Goal: Obtain resource: Obtain resource

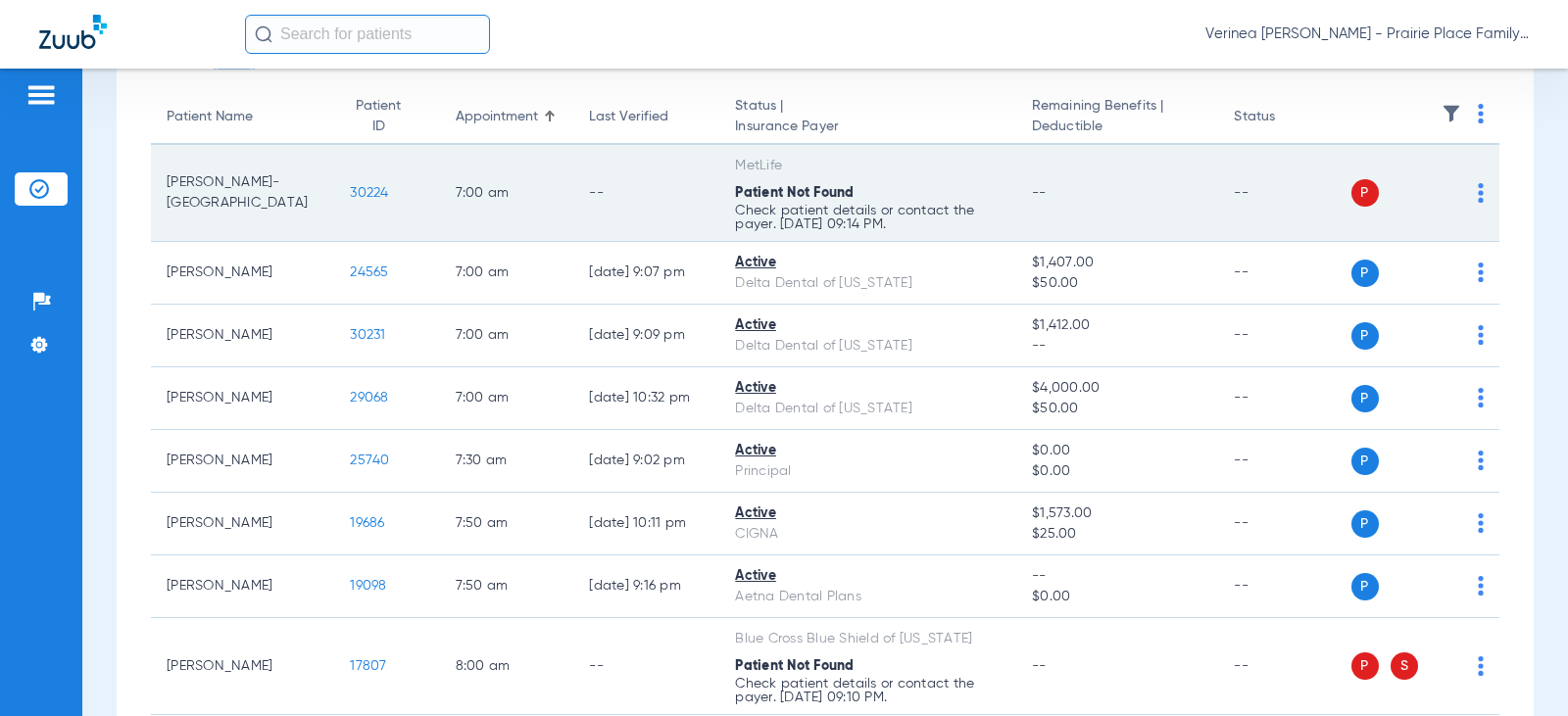
scroll to position [196, 0]
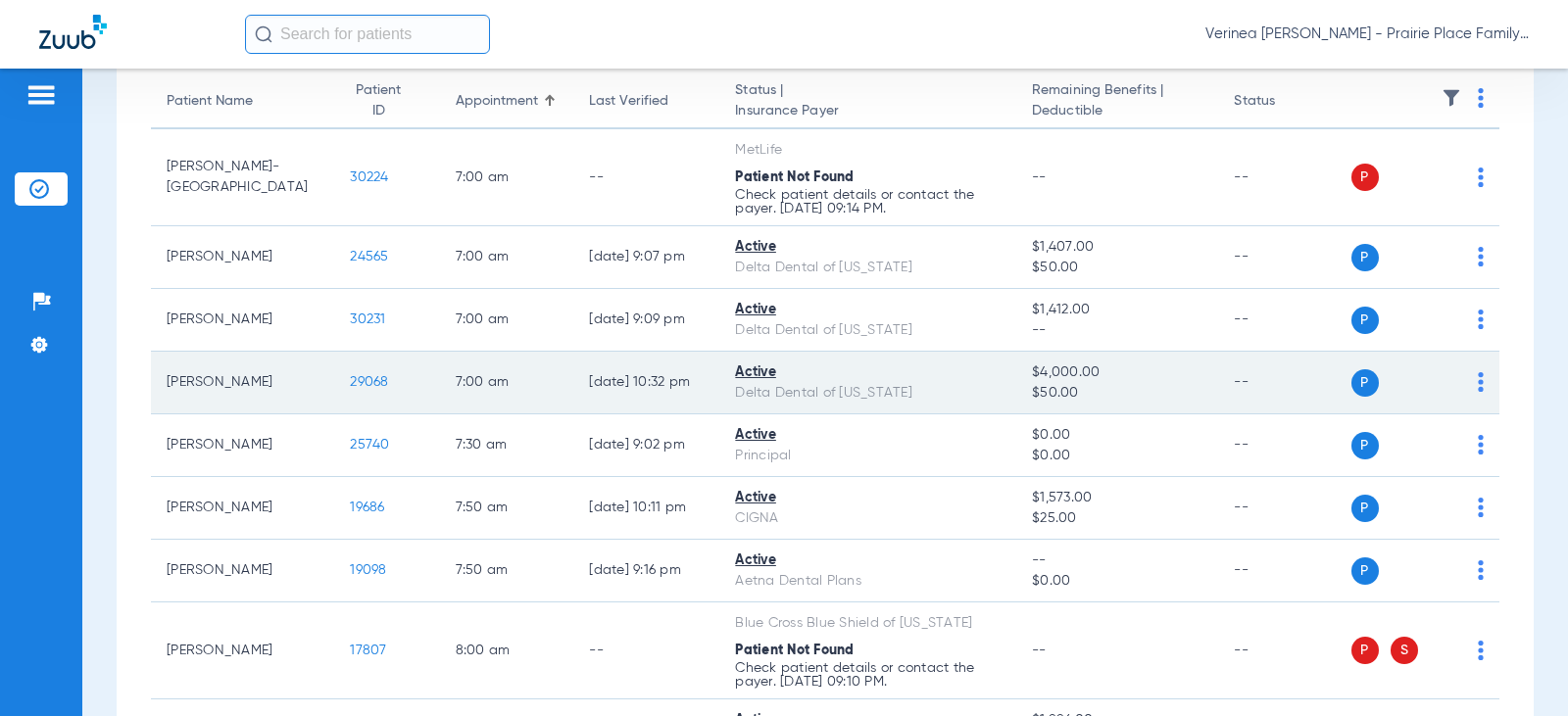
click at [352, 386] on span "29068" at bounding box center [369, 383] width 38 height 14
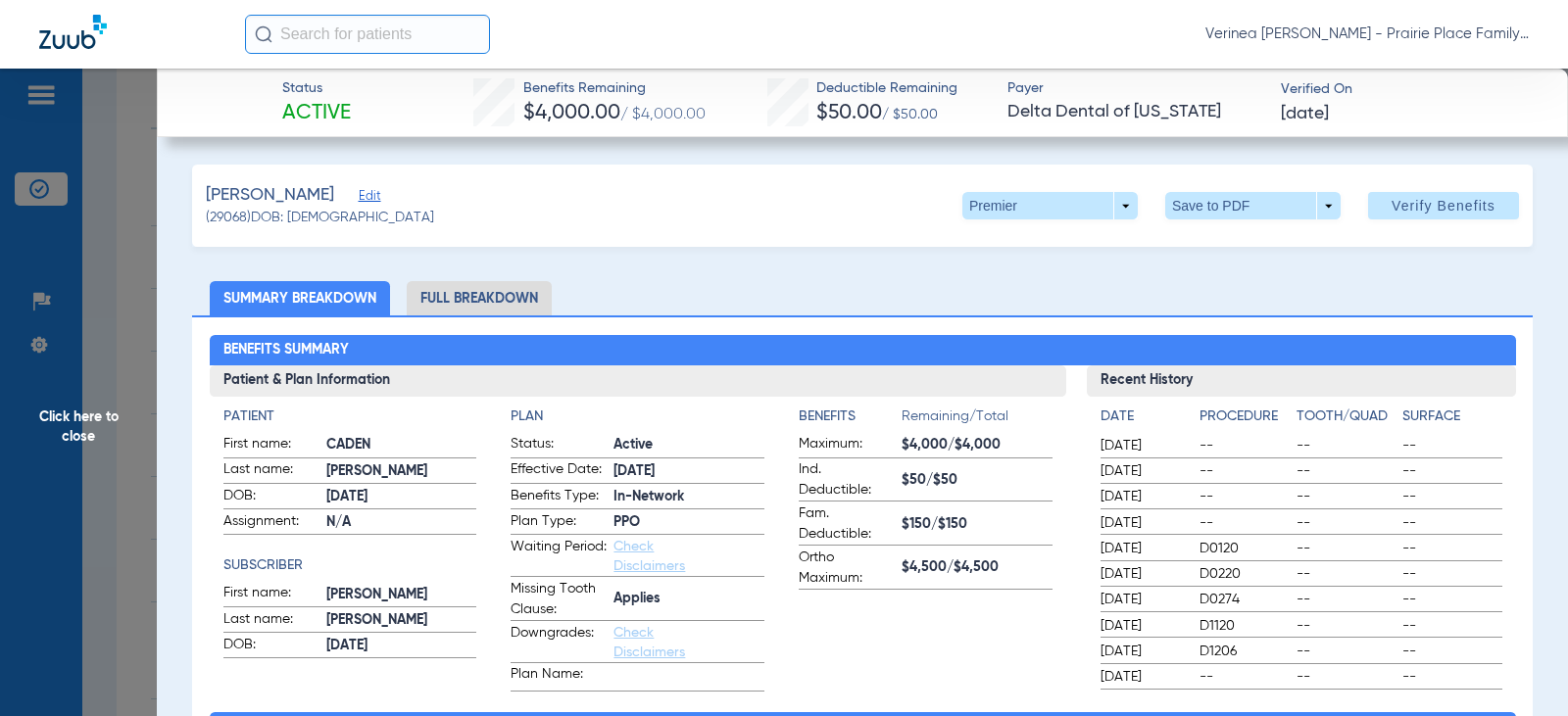
click at [456, 304] on li "Full Breakdown" at bounding box center [480, 298] width 145 height 34
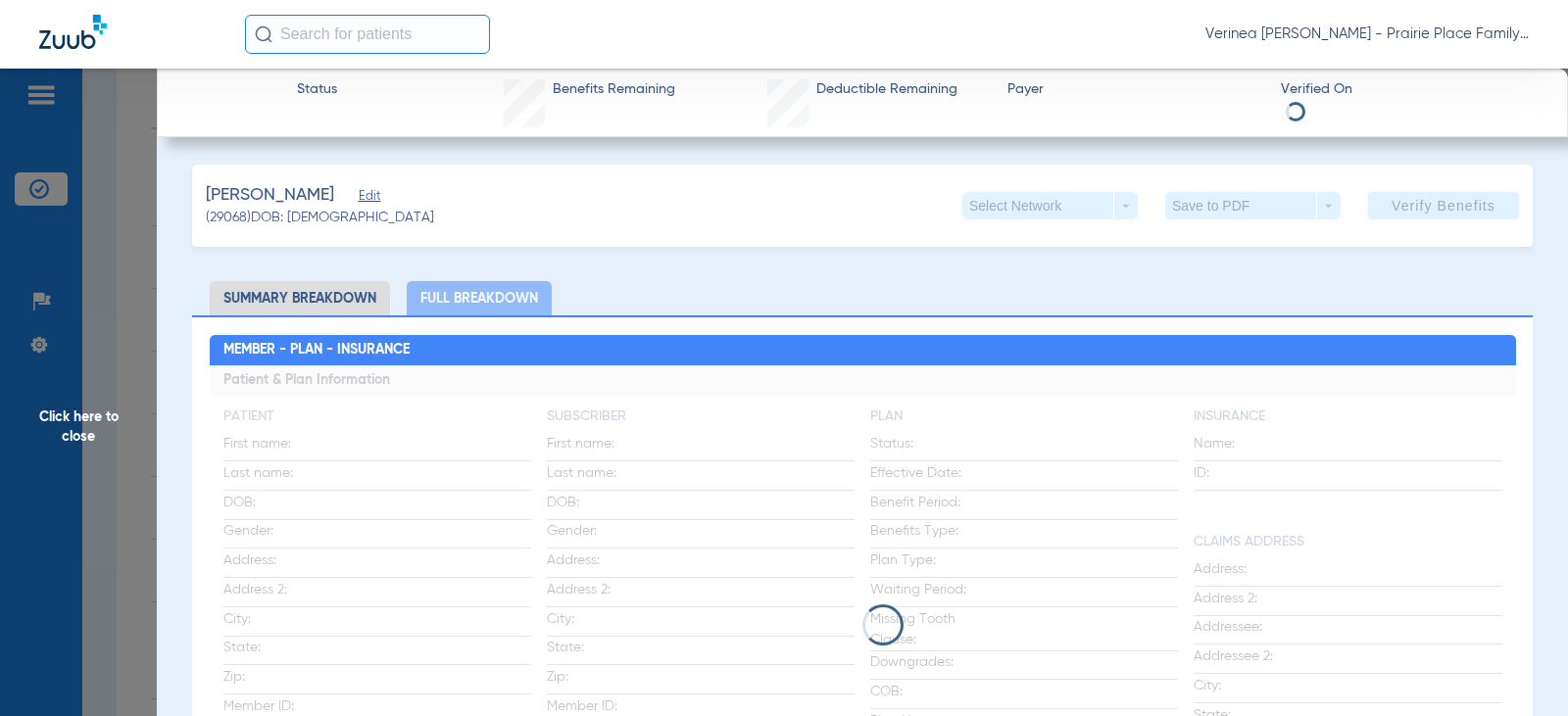
click at [1229, 207] on div "Save to PDF arrow_drop_down" at bounding box center [1253, 206] width 176 height 27
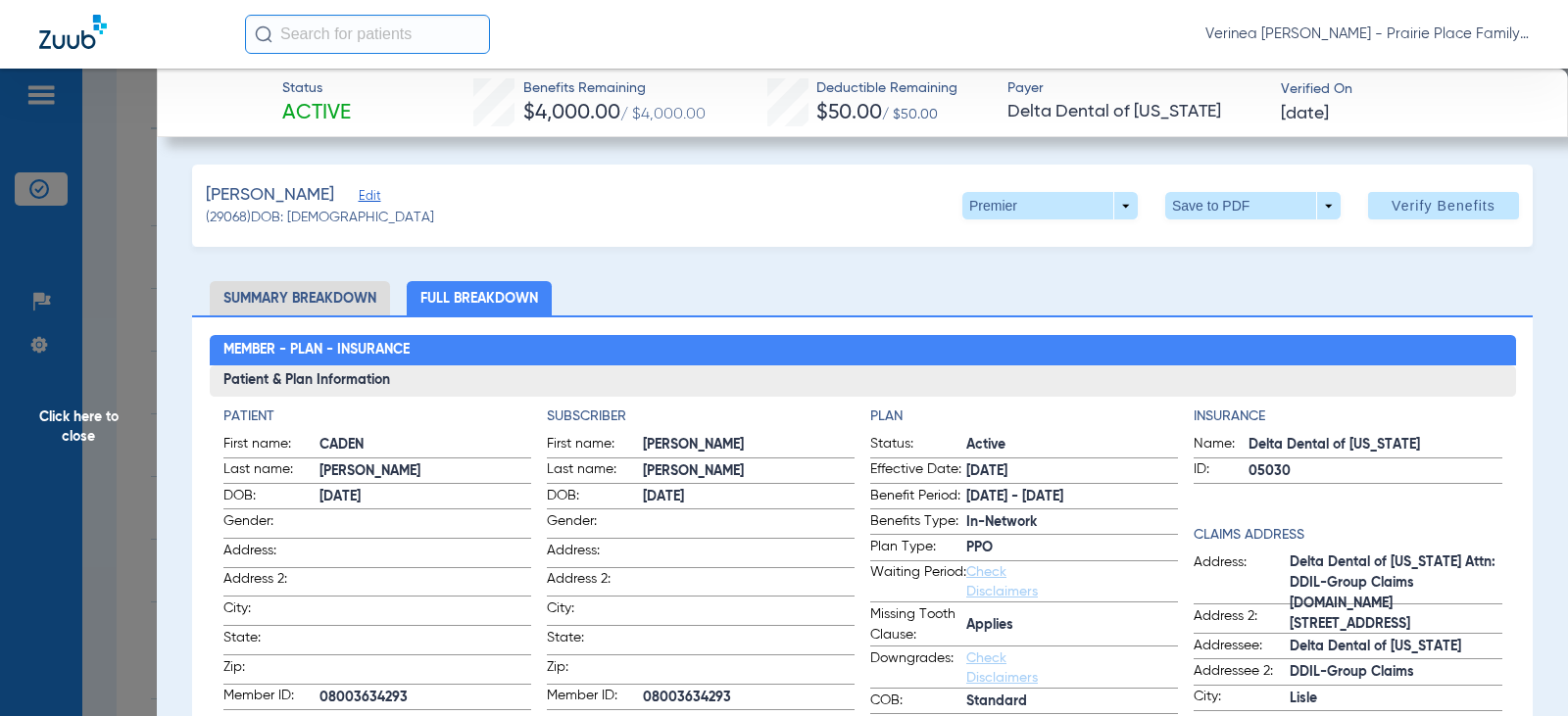
click at [1230, 207] on span at bounding box center [1254, 206] width 47 height 47
click at [1217, 254] on button "insert_drive_file Save to PDF" at bounding box center [1226, 245] width 148 height 39
click at [84, 424] on span "Click here to close" at bounding box center [78, 427] width 157 height 716
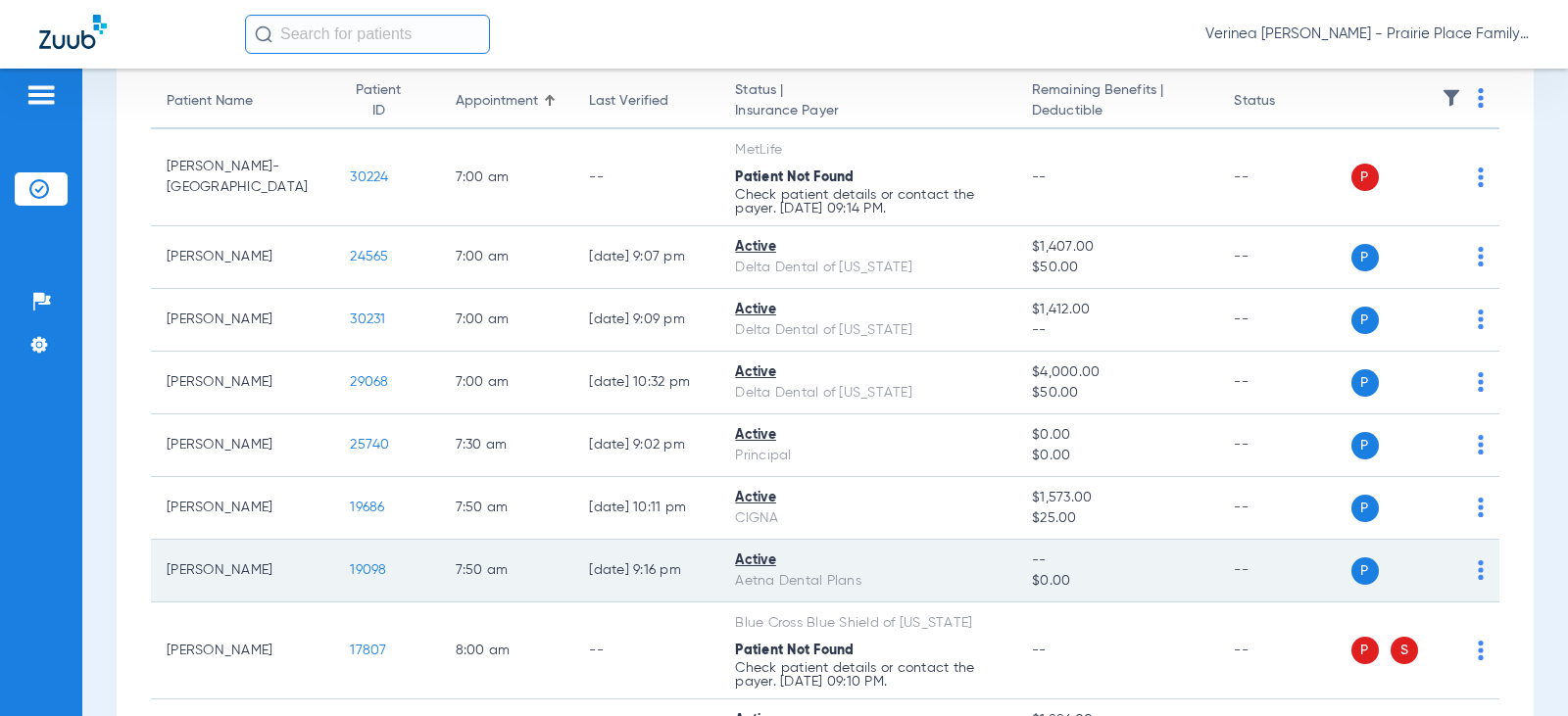
click at [350, 569] on span "19098" at bounding box center [368, 570] width 36 height 14
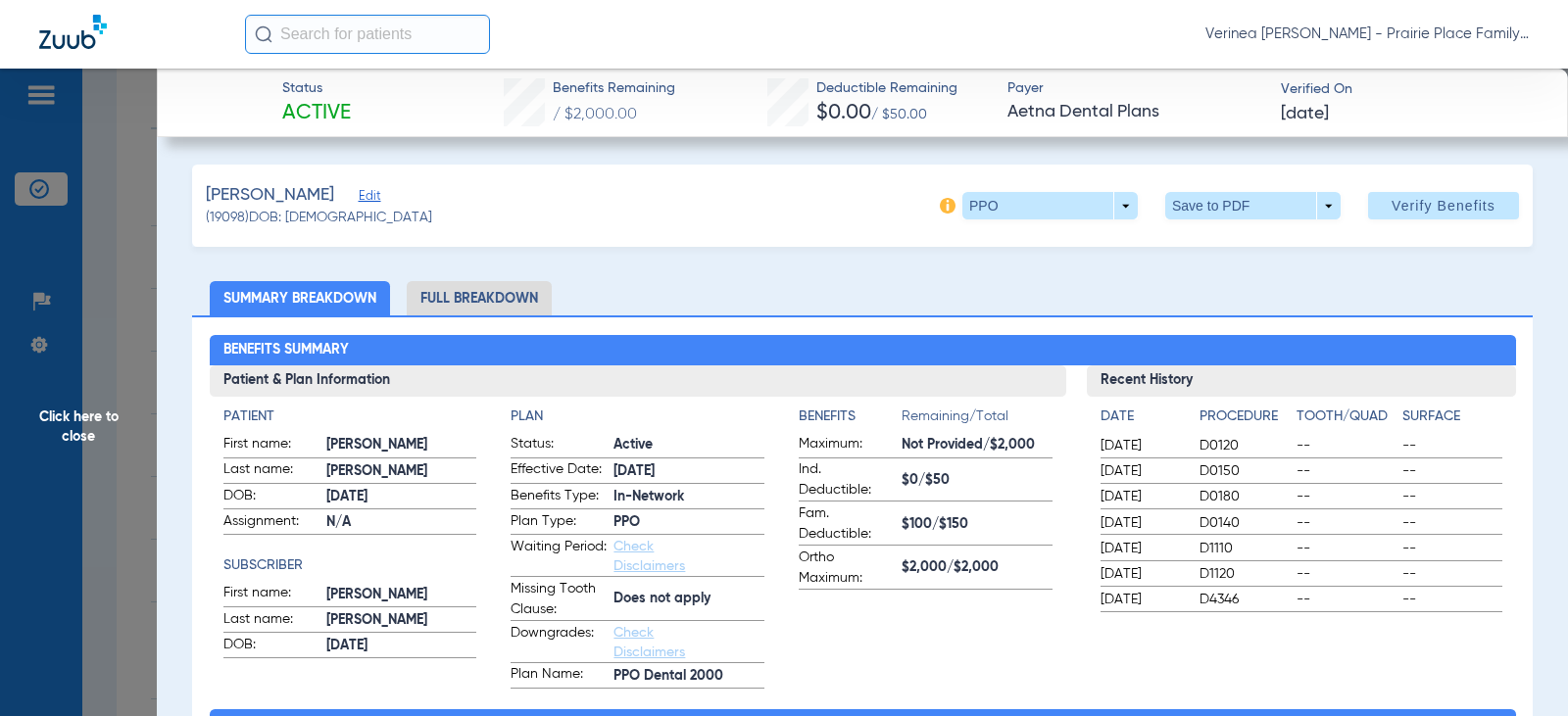
click at [481, 298] on li "Full Breakdown" at bounding box center [480, 298] width 145 height 34
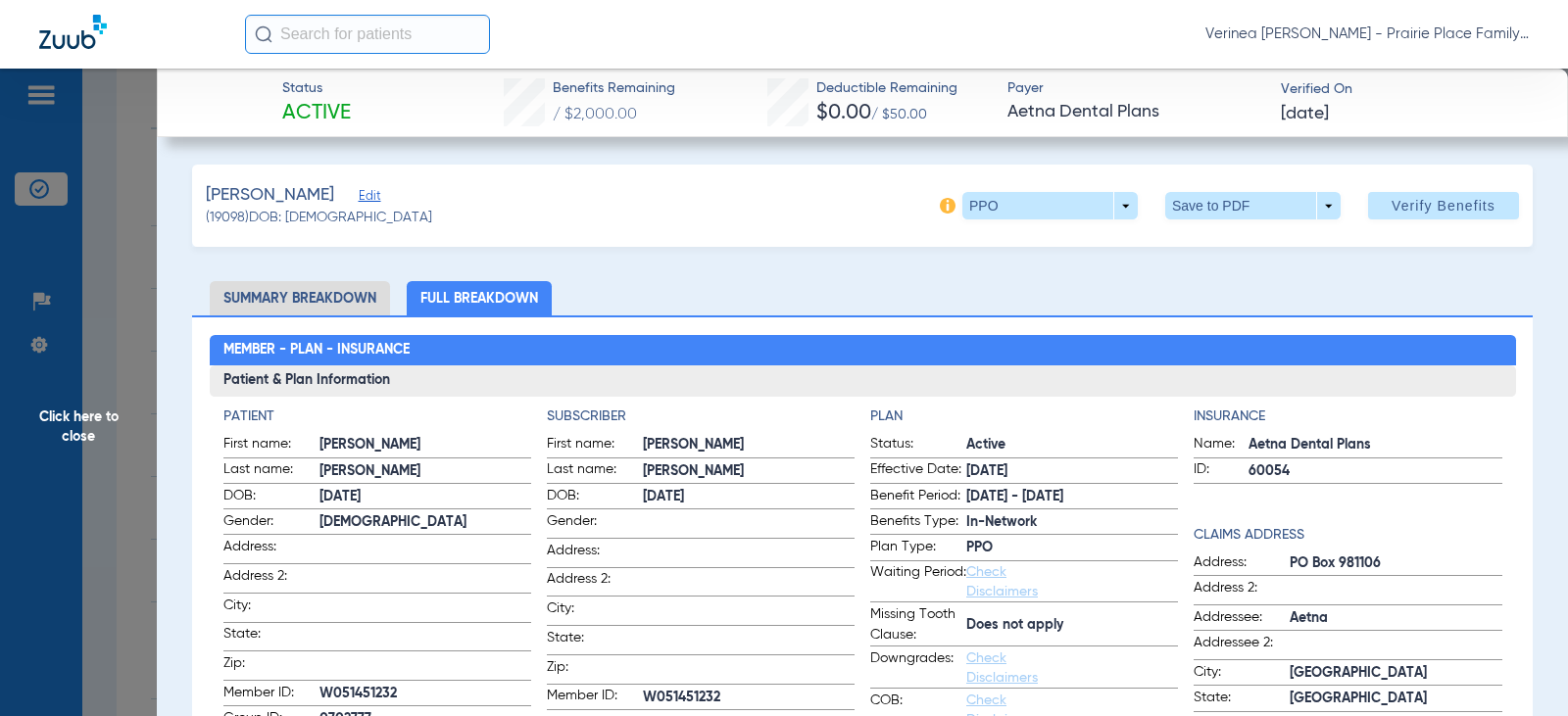
click at [1266, 201] on span at bounding box center [1253, 206] width 176 height 27
click at [1217, 260] on button "insert_drive_file Save to PDF" at bounding box center [1226, 245] width 148 height 39
click at [71, 430] on span "Click here to close" at bounding box center [78, 427] width 157 height 716
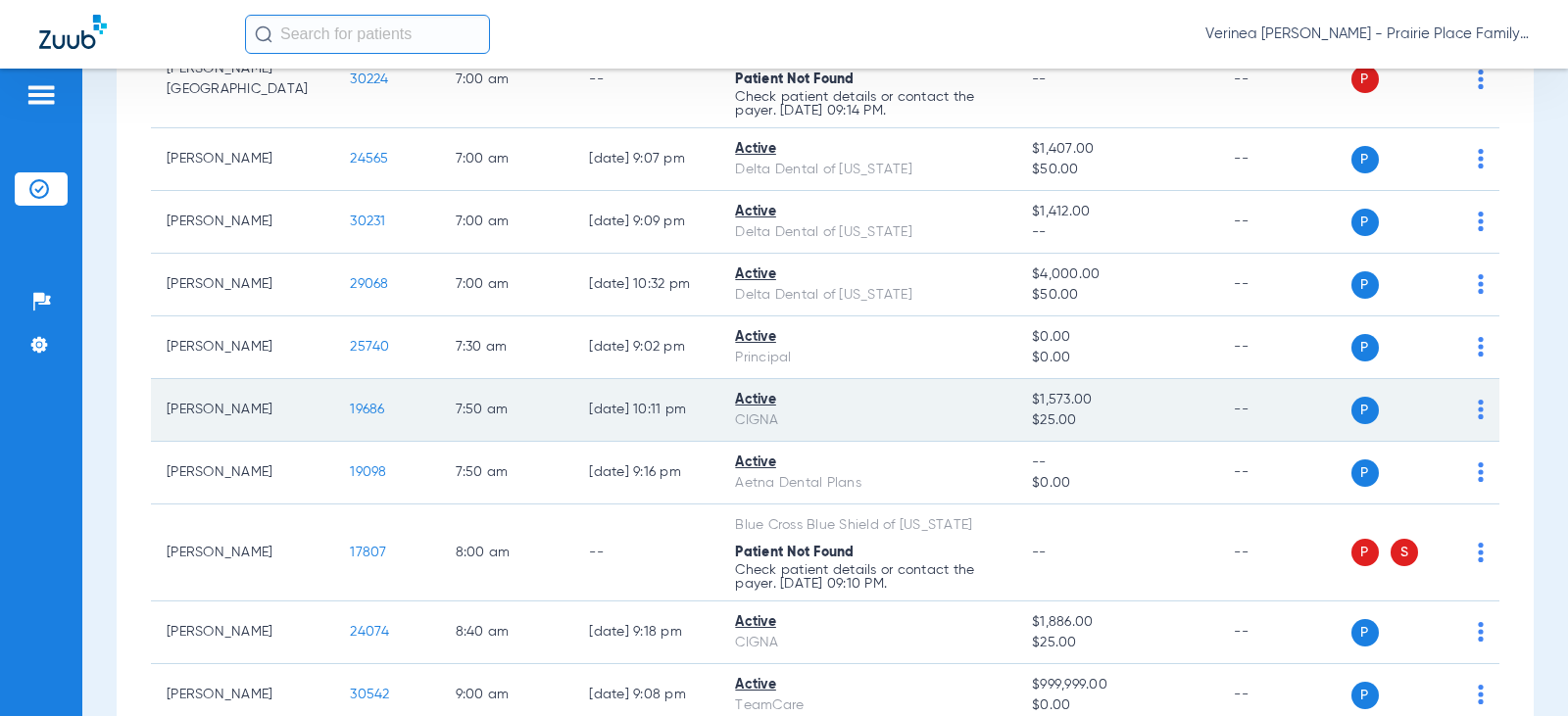
scroll to position [392, 0]
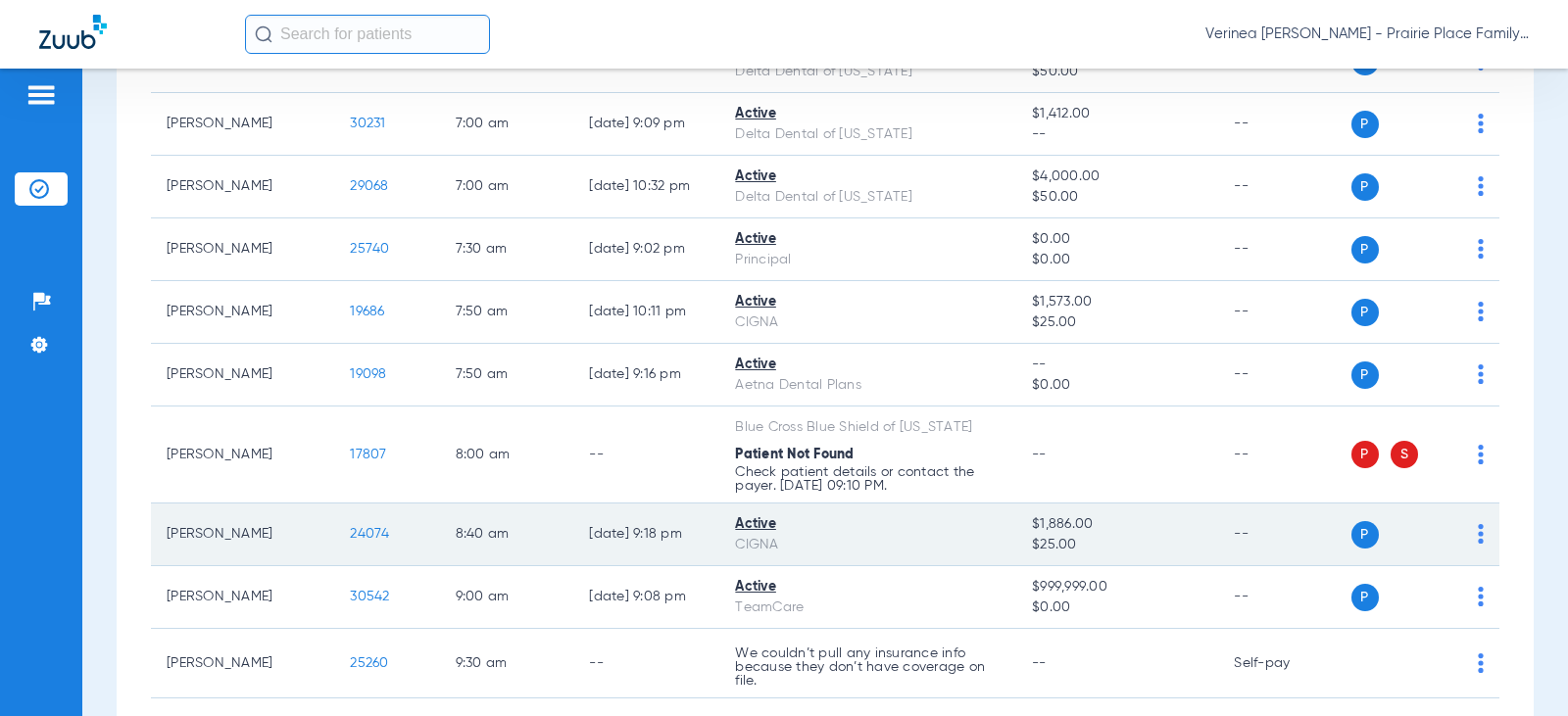
click at [350, 537] on span "24074" at bounding box center [370, 534] width 39 height 14
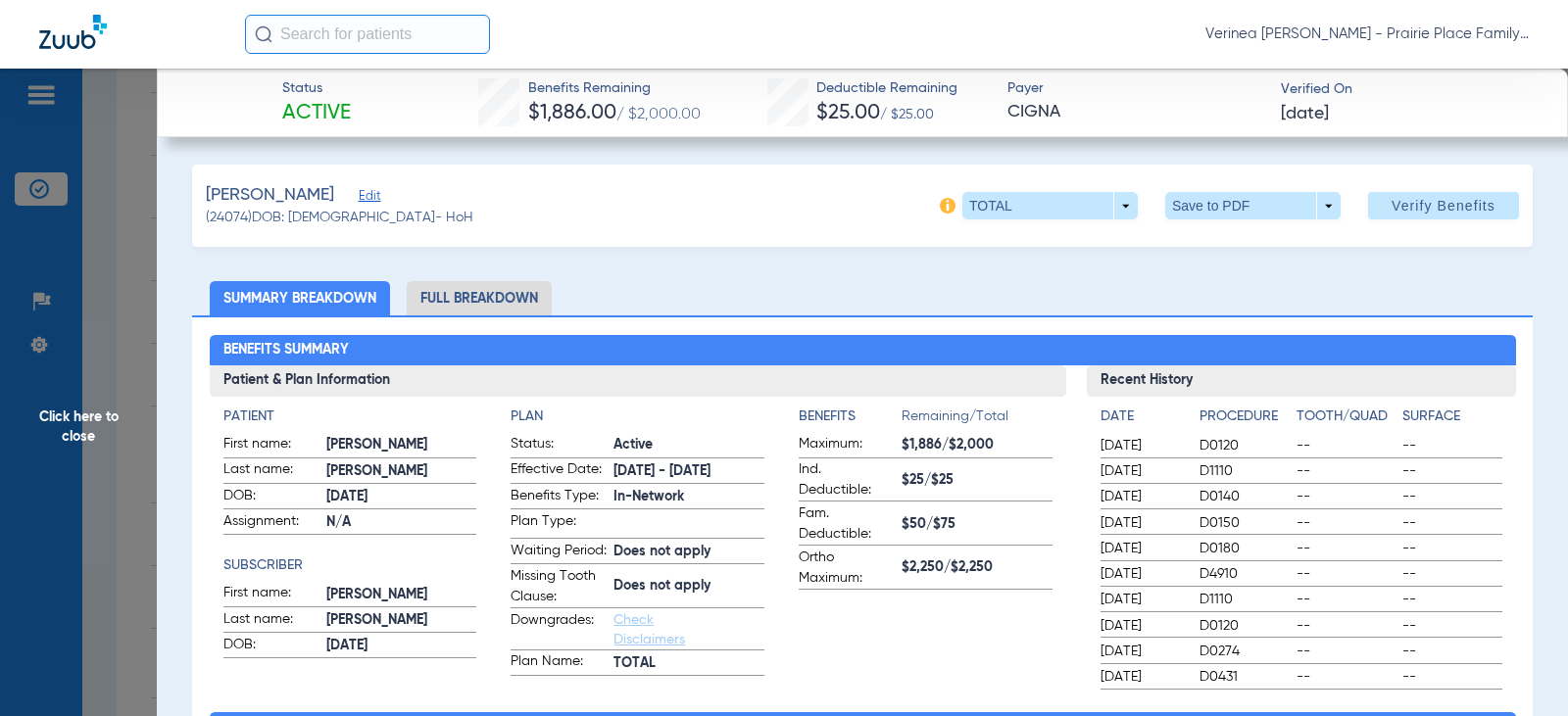
click at [492, 303] on li "Full Breakdown" at bounding box center [480, 298] width 145 height 34
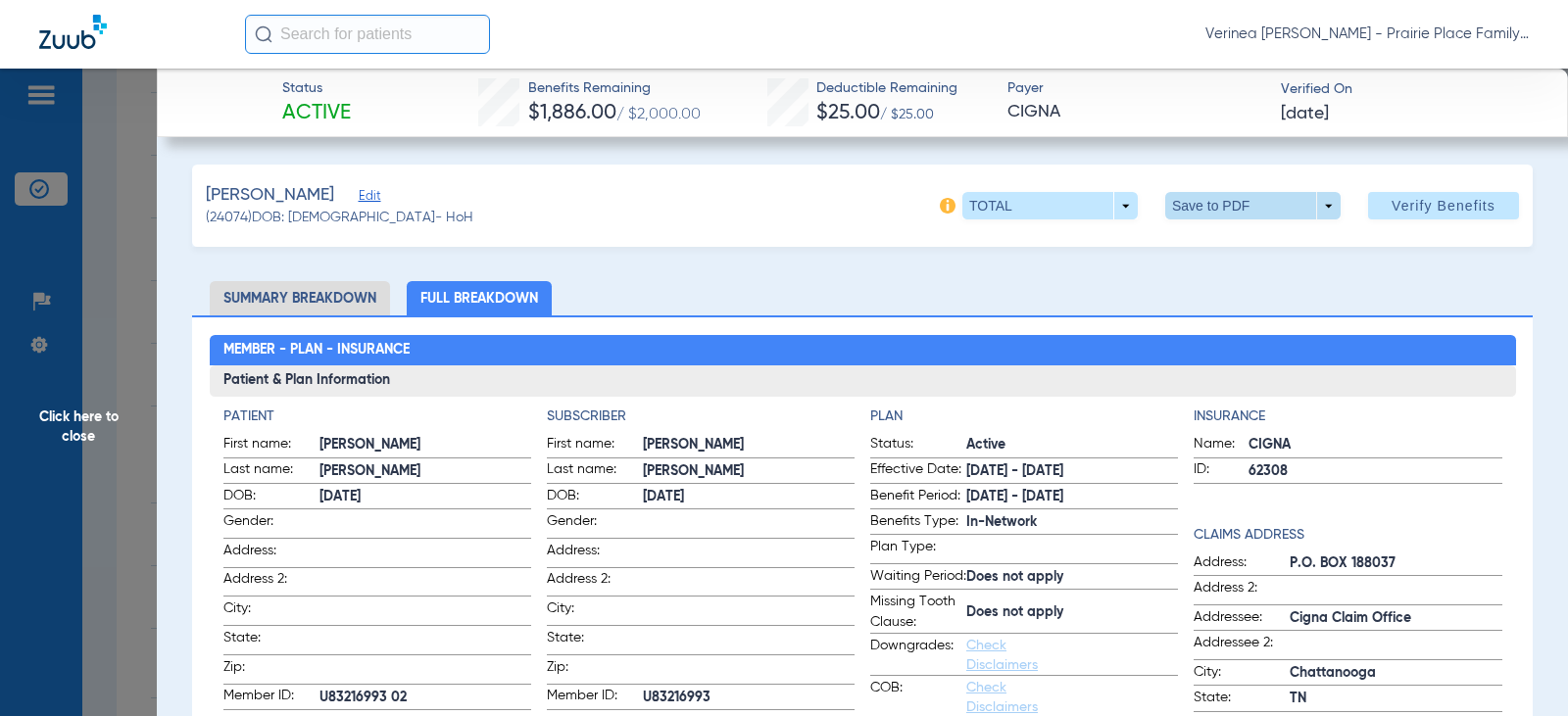
click at [1230, 207] on span at bounding box center [1254, 206] width 47 height 47
click at [1224, 251] on span "Save to PDF" at bounding box center [1245, 245] width 78 height 14
click at [640, 226] on div "[PERSON_NAME] (24074) DOB: [DEMOGRAPHIC_DATA] - HoH TOTAL arrow_drop_down Save …" at bounding box center [862, 206] width 1340 height 82
click at [73, 464] on span "Click here to close" at bounding box center [78, 427] width 157 height 716
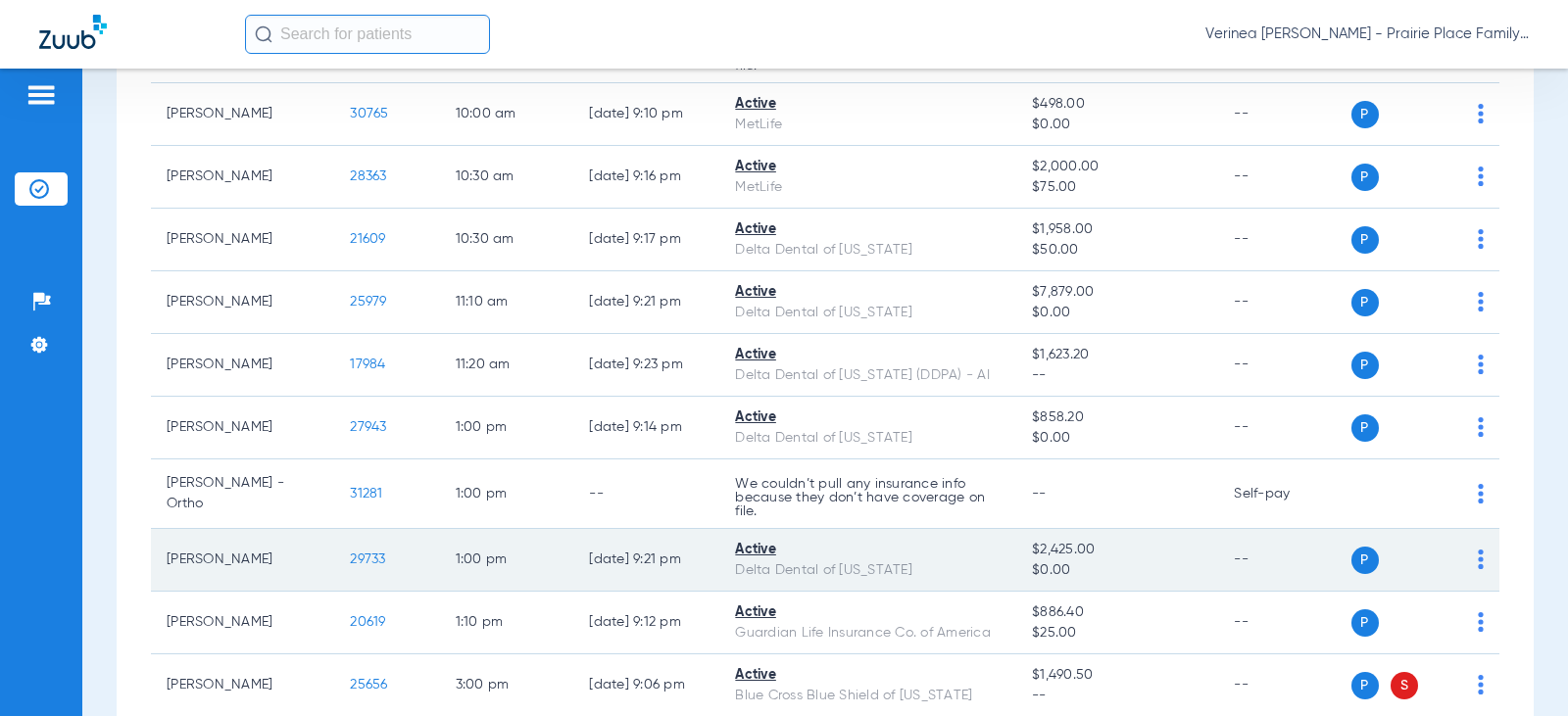
scroll to position [1078, 0]
click at [350, 565] on span "29733" at bounding box center [368, 558] width 35 height 14
